Goal: Complete application form

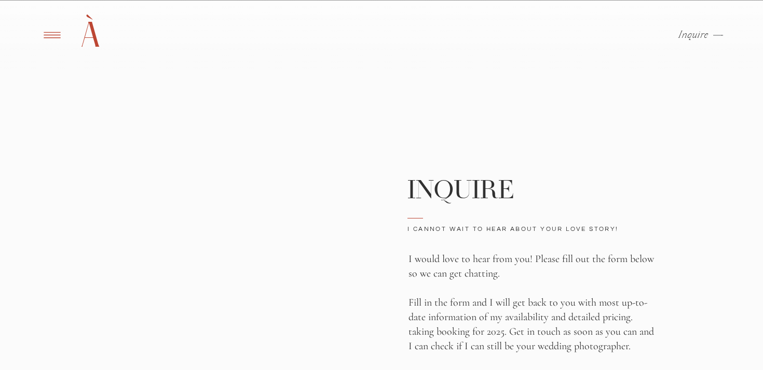
scroll to position [135, 0]
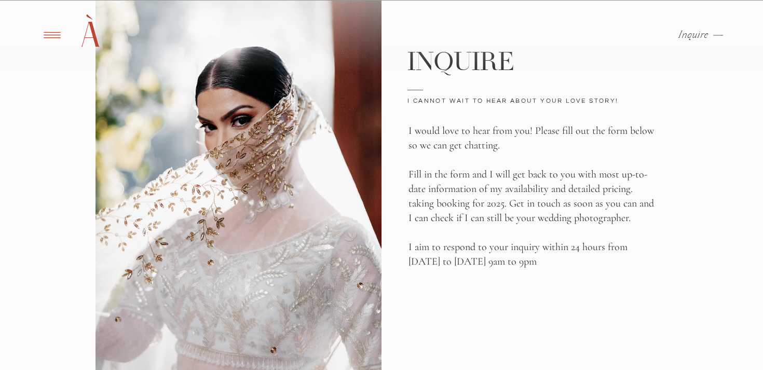
click at [697, 40] on p "Inquire" at bounding box center [694, 35] width 31 height 10
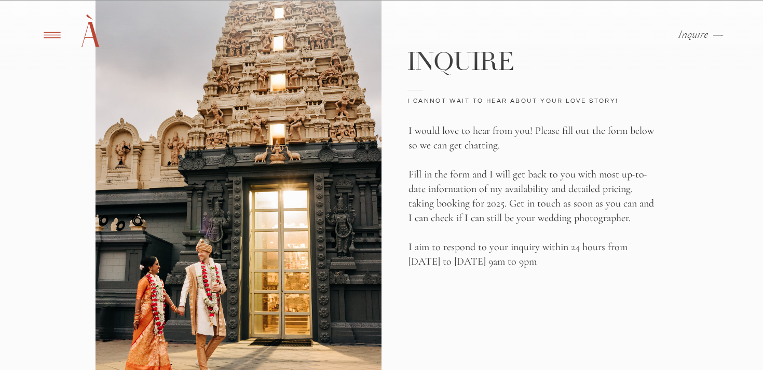
click at [693, 33] on p "Inquire" at bounding box center [694, 35] width 31 height 10
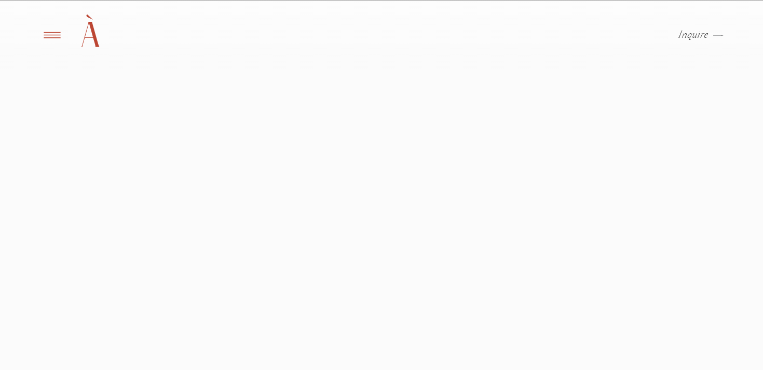
scroll to position [420, 0]
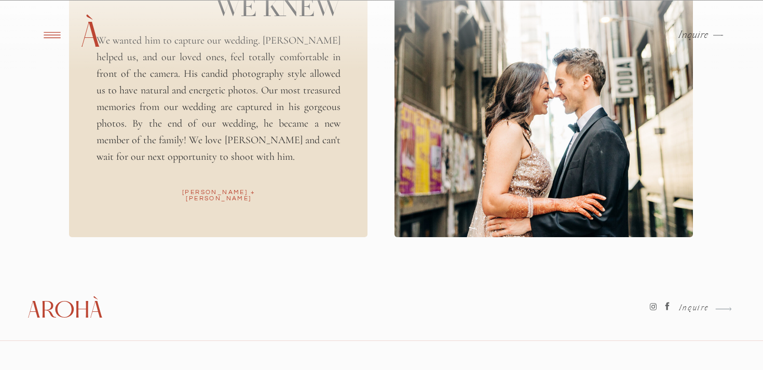
scroll to position [1311, 0]
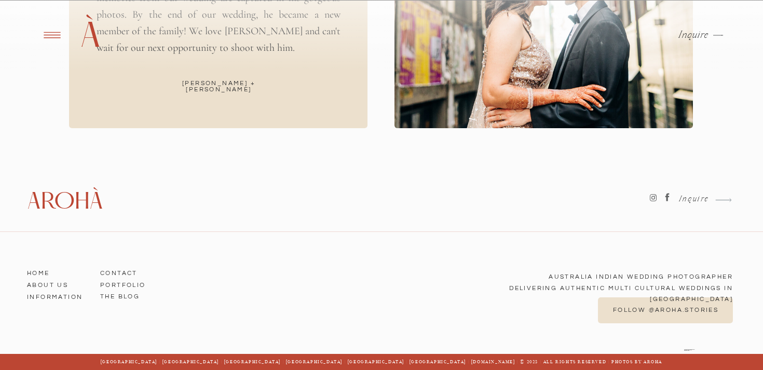
click at [135, 288] on h3 "Portfolio" at bounding box center [129, 283] width 59 height 9
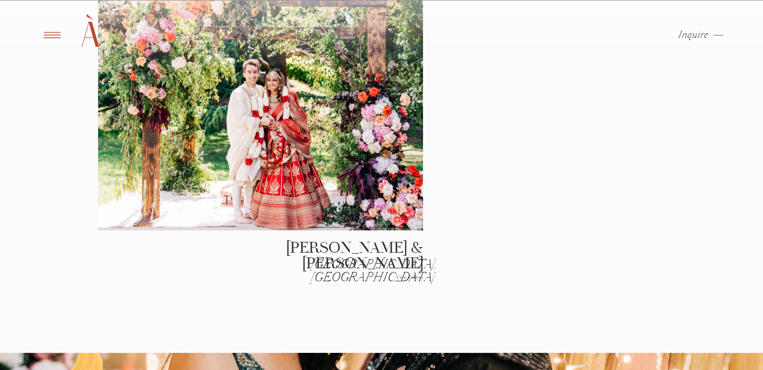
scroll to position [1764, 0]
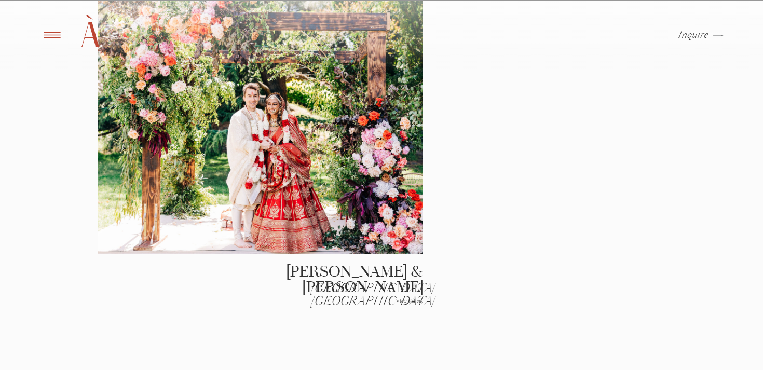
click at [312, 269] on h2 "[PERSON_NAME] & [PERSON_NAME]" at bounding box center [337, 271] width 172 height 14
click at [293, 183] on div at bounding box center [260, 124] width 325 height 262
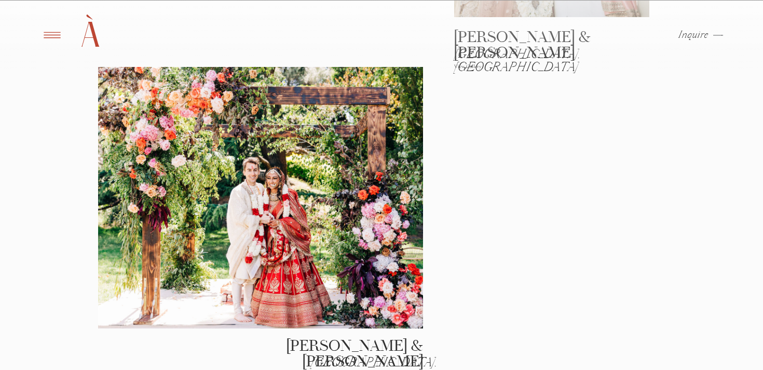
scroll to position [1641, 0]
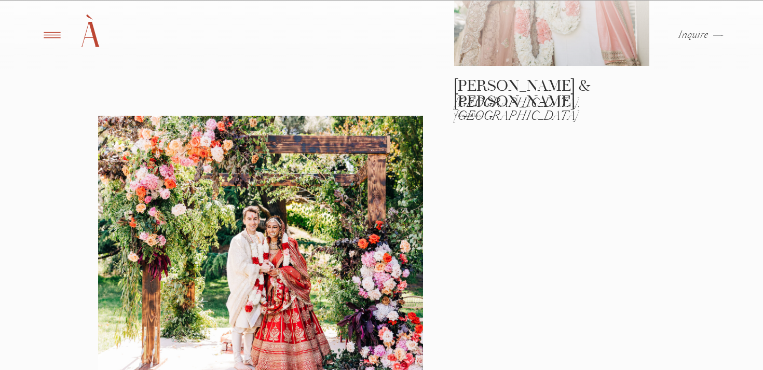
click at [136, 141] on div at bounding box center [260, 247] width 325 height 262
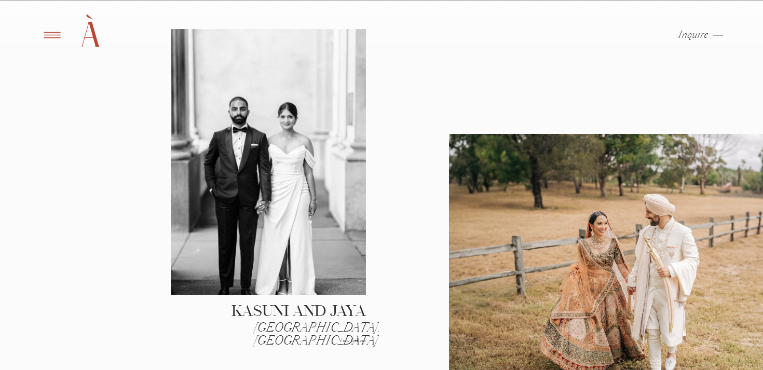
scroll to position [772, 0]
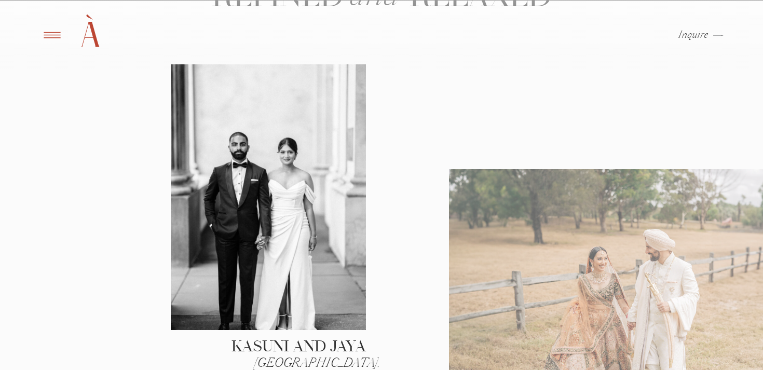
click at [571, 222] on div at bounding box center [615, 302] width 333 height 266
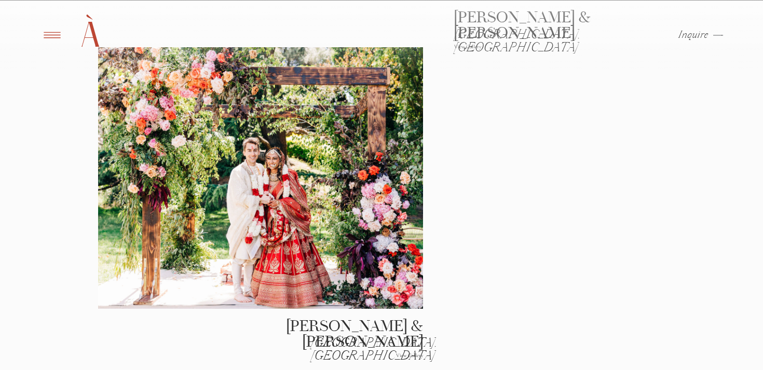
scroll to position [1683, 0]
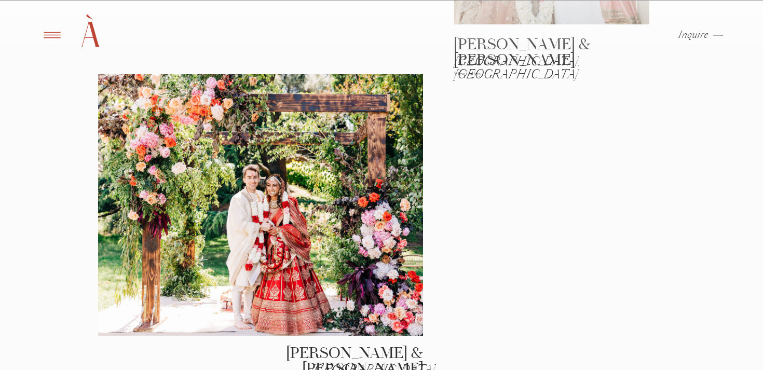
click at [293, 215] on div at bounding box center [260, 205] width 325 height 262
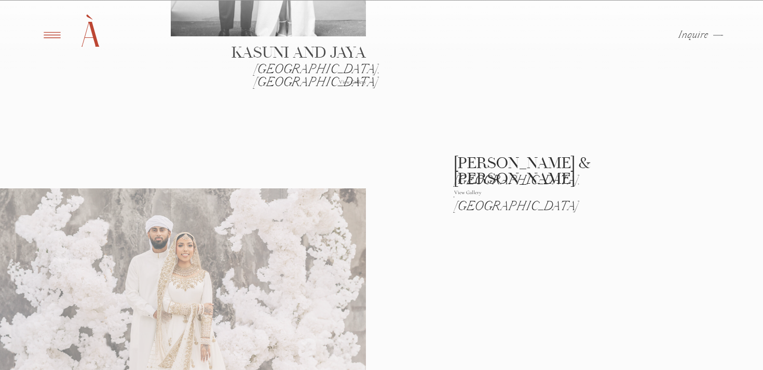
scroll to position [953, 0]
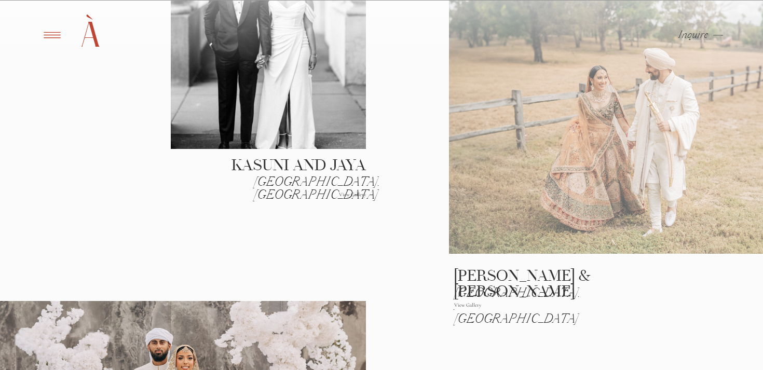
click at [503, 171] on div at bounding box center [615, 121] width 333 height 266
